Goal: Information Seeking & Learning: Find contact information

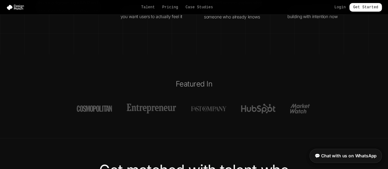
scroll to position [2386, 0]
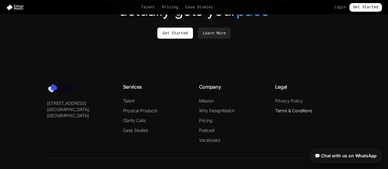
click at [293, 108] on link "Terms & Conditions" at bounding box center [293, 110] width 37 height 5
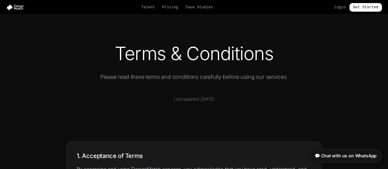
scroll to position [808, 0]
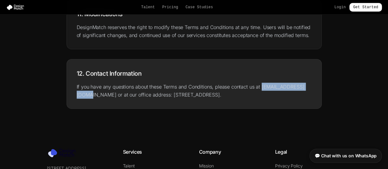
drag, startPoint x: 260, startPoint y: 83, endPoint x: 311, endPoint y: 87, distance: 51.6
click at [311, 87] on div "12. Contact Information If you have any questions about these Terms and Conditi…" at bounding box center [194, 83] width 254 height 49
copy p "[EMAIL_ADDRESS][DOMAIN_NAME]"
drag, startPoint x: 258, startPoint y: 84, endPoint x: 308, endPoint y: 84, distance: 49.3
click at [311, 85] on div "12. Contact Information If you have any questions about these Terms and Conditi…" at bounding box center [194, 83] width 254 height 49
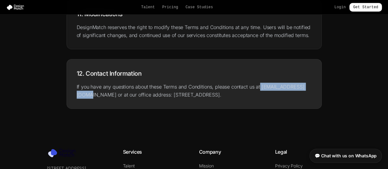
copy p "[EMAIL_ADDRESS][DOMAIN_NAME]"
